Goal: Task Accomplishment & Management: Use online tool/utility

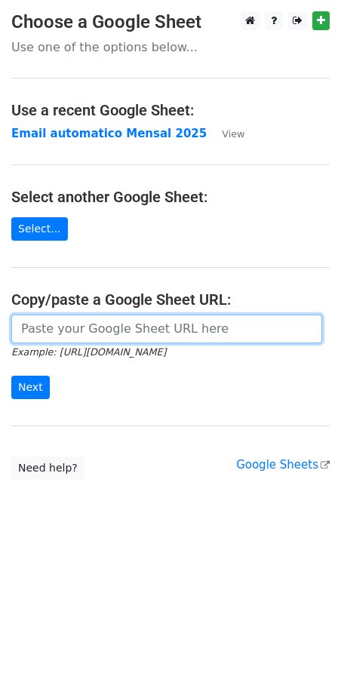
click at [57, 324] on input "url" at bounding box center [166, 329] width 311 height 29
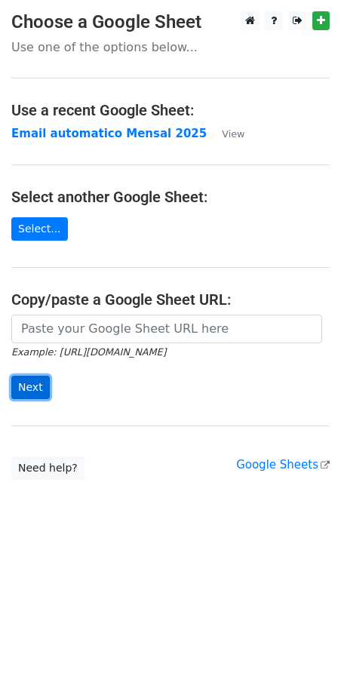
click at [41, 387] on input "Next" at bounding box center [30, 387] width 38 height 23
click at [19, 385] on input "Next" at bounding box center [30, 387] width 38 height 23
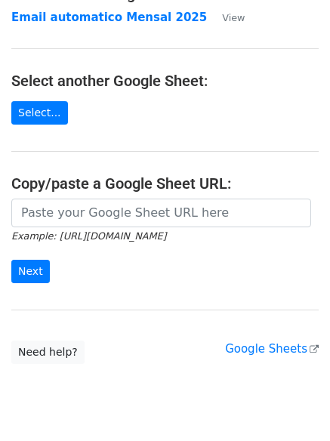
scroll to position [160, 0]
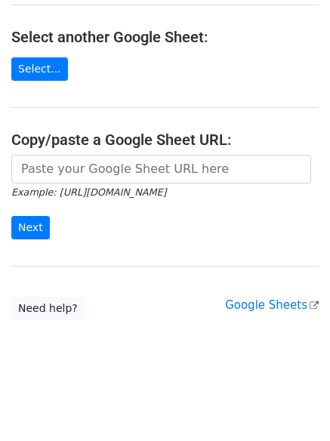
click at [116, 228] on form "Example: https://docs.google.com/spreadsheets/d/abc/edit Next" at bounding box center [164, 197] width 307 height 84
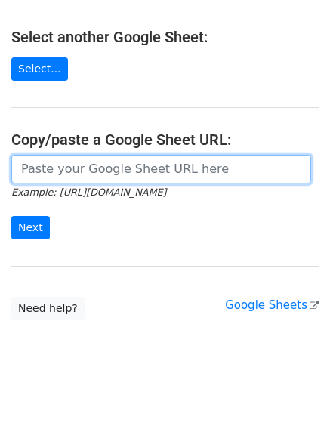
click at [166, 176] on input "url" at bounding box center [161, 169] width 300 height 29
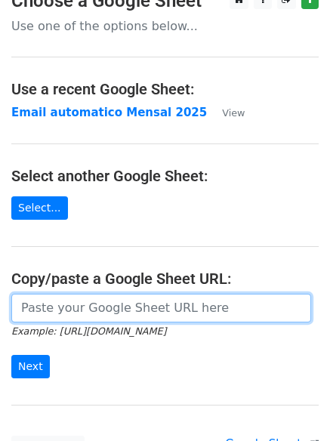
scroll to position [0, 0]
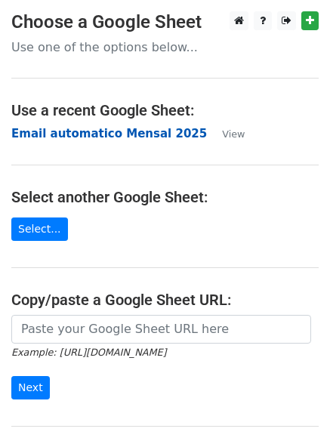
click at [91, 131] on strong "Email automatico Mensal 2025" at bounding box center [108, 134] width 195 height 14
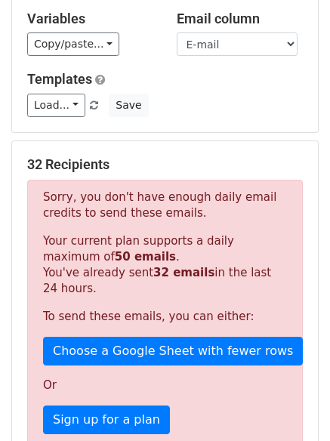
scroll to position [79, 0]
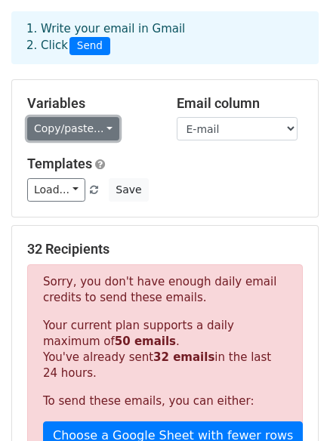
click at [100, 117] on link "Copy/paste..." at bounding box center [73, 128] width 92 height 23
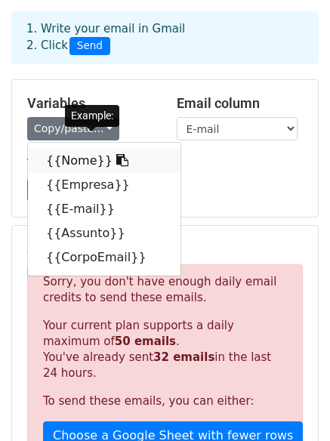
click at [77, 149] on link "{{Nome}}" at bounding box center [104, 161] width 152 height 24
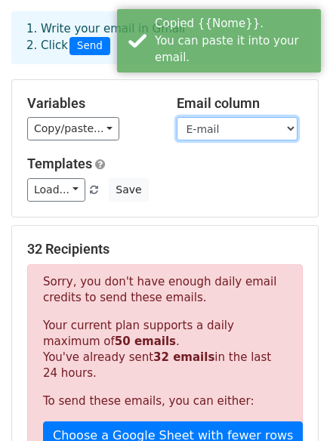
click at [219, 117] on select "Nome Empresa E-mail Assunto CorpoEmail" at bounding box center [237, 128] width 121 height 23
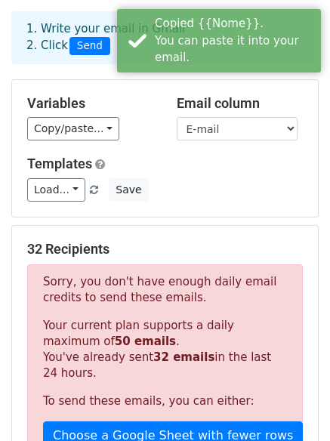
click at [129, 95] on h5 "Variables" at bounding box center [90, 103] width 127 height 17
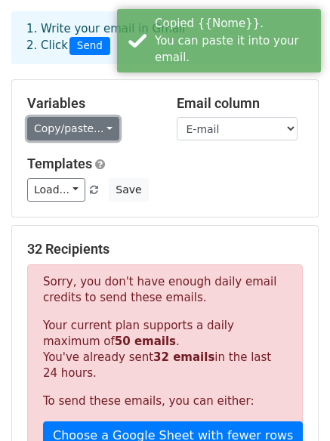
click at [103, 117] on link "Copy/paste..." at bounding box center [73, 128] width 92 height 23
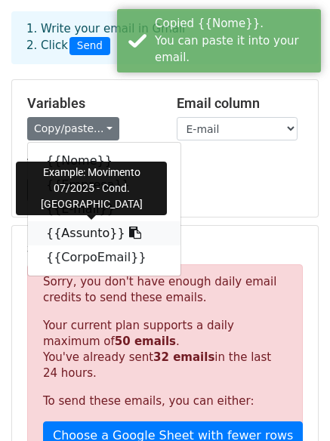
click at [91, 221] on link "{{Assunto}}" at bounding box center [104, 233] width 152 height 24
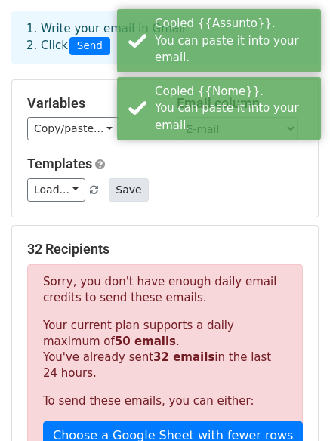
scroll to position [0, 0]
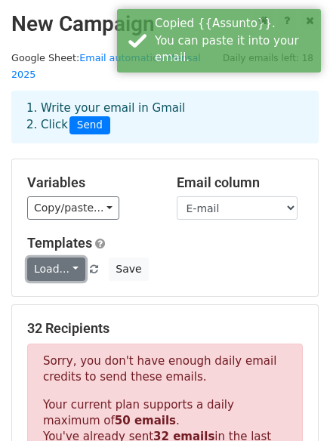
click at [63, 257] on link "Load..." at bounding box center [56, 268] width 58 height 23
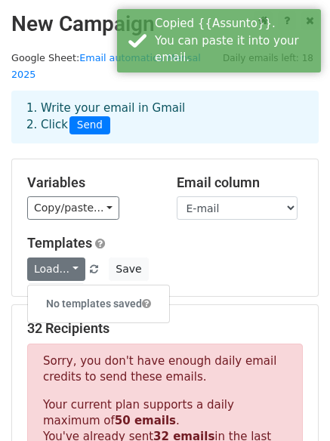
click at [154, 207] on div "Variables Copy/paste... {{Nome}} {{Empresa}} {{E-mail}} {{Assunto}} {{CorpoEmai…" at bounding box center [165, 227] width 306 height 137
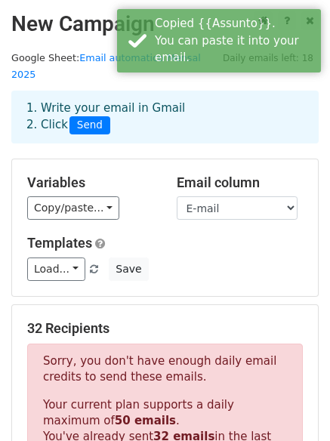
click at [82, 116] on span "Send" at bounding box center [89, 125] width 41 height 18
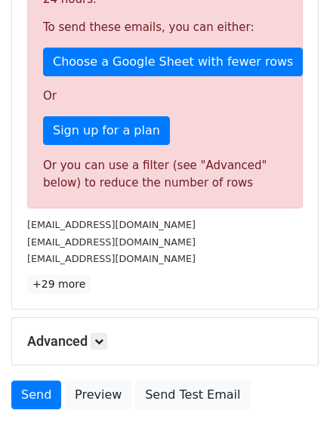
scroll to position [532, 0]
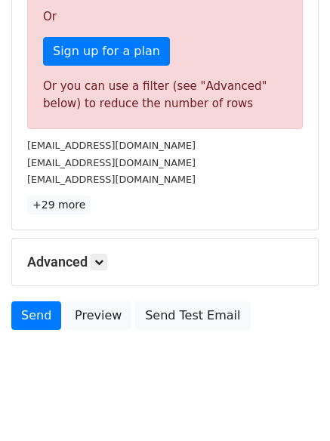
click at [204, 78] on div "Or you can use a filter (see "Advanced" below) to reduce the number of rows" at bounding box center [165, 95] width 244 height 34
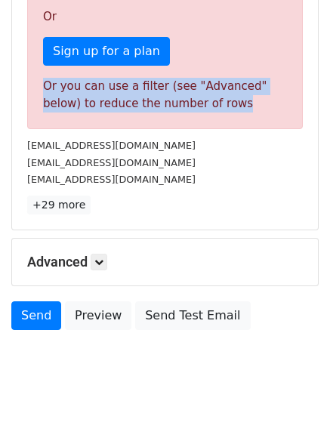
click at [204, 78] on div "Or you can use a filter (see "Advanced" below) to reduce the number of rows" at bounding box center [165, 95] width 244 height 34
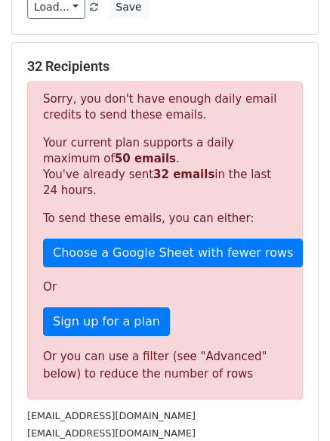
scroll to position [0, 0]
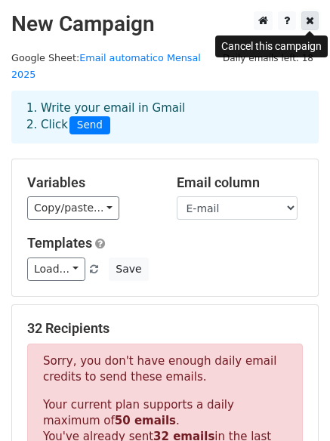
click at [311, 20] on icon at bounding box center [310, 20] width 8 height 11
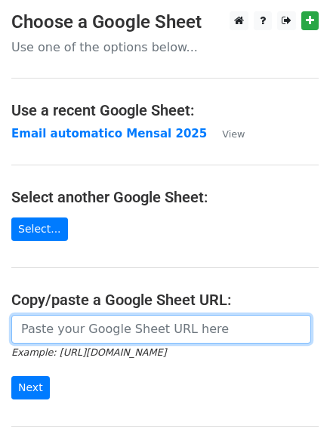
click at [167, 330] on input "url" at bounding box center [161, 329] width 300 height 29
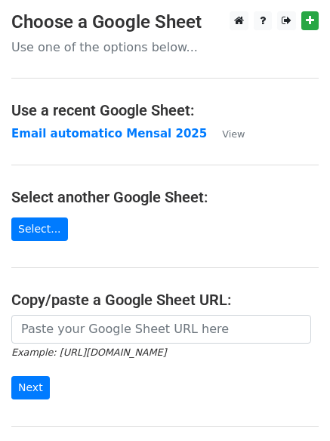
click at [71, 164] on main "Choose a Google Sheet Use one of the options below... Use a recent Google Sheet…" at bounding box center [165, 245] width 330 height 468
click at [71, 127] on strong "Email automatico Mensal 2025" at bounding box center [108, 134] width 195 height 14
